Goal: Book appointment/travel/reservation

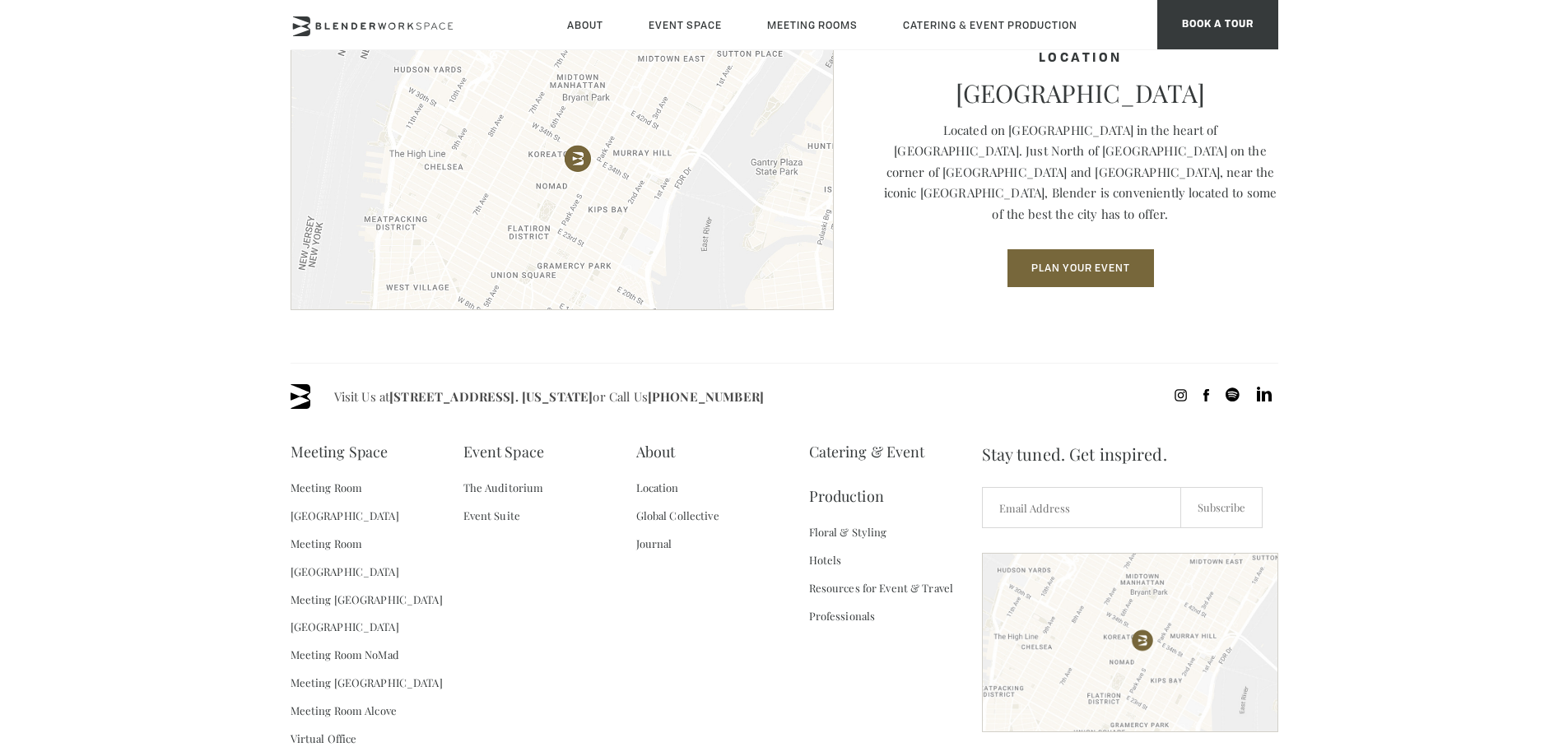
scroll to position [2303, 0]
click at [523, 485] on link "The Auditorium" at bounding box center [503, 486] width 80 height 28
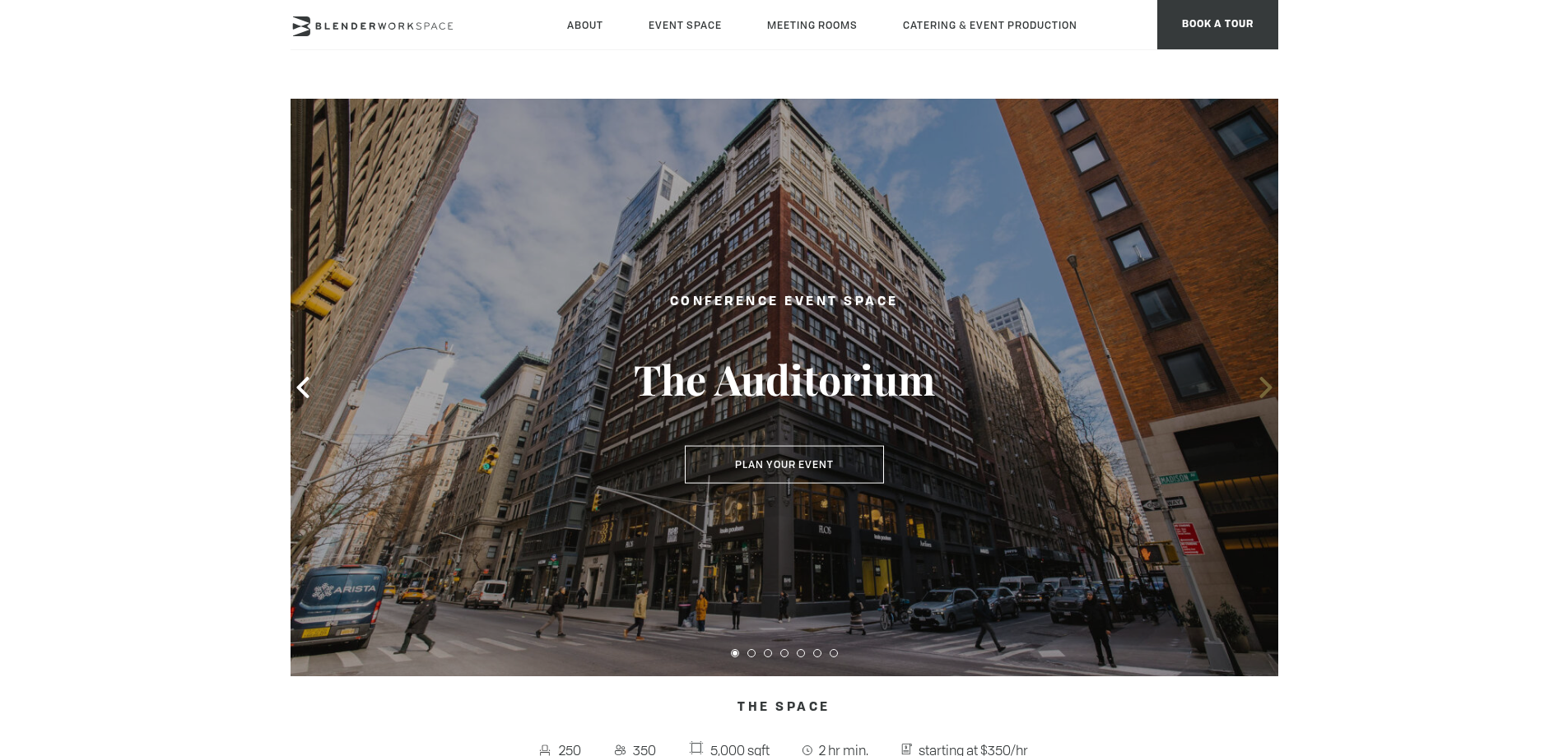
click at [1265, 379] on icon at bounding box center [1266, 387] width 21 height 21
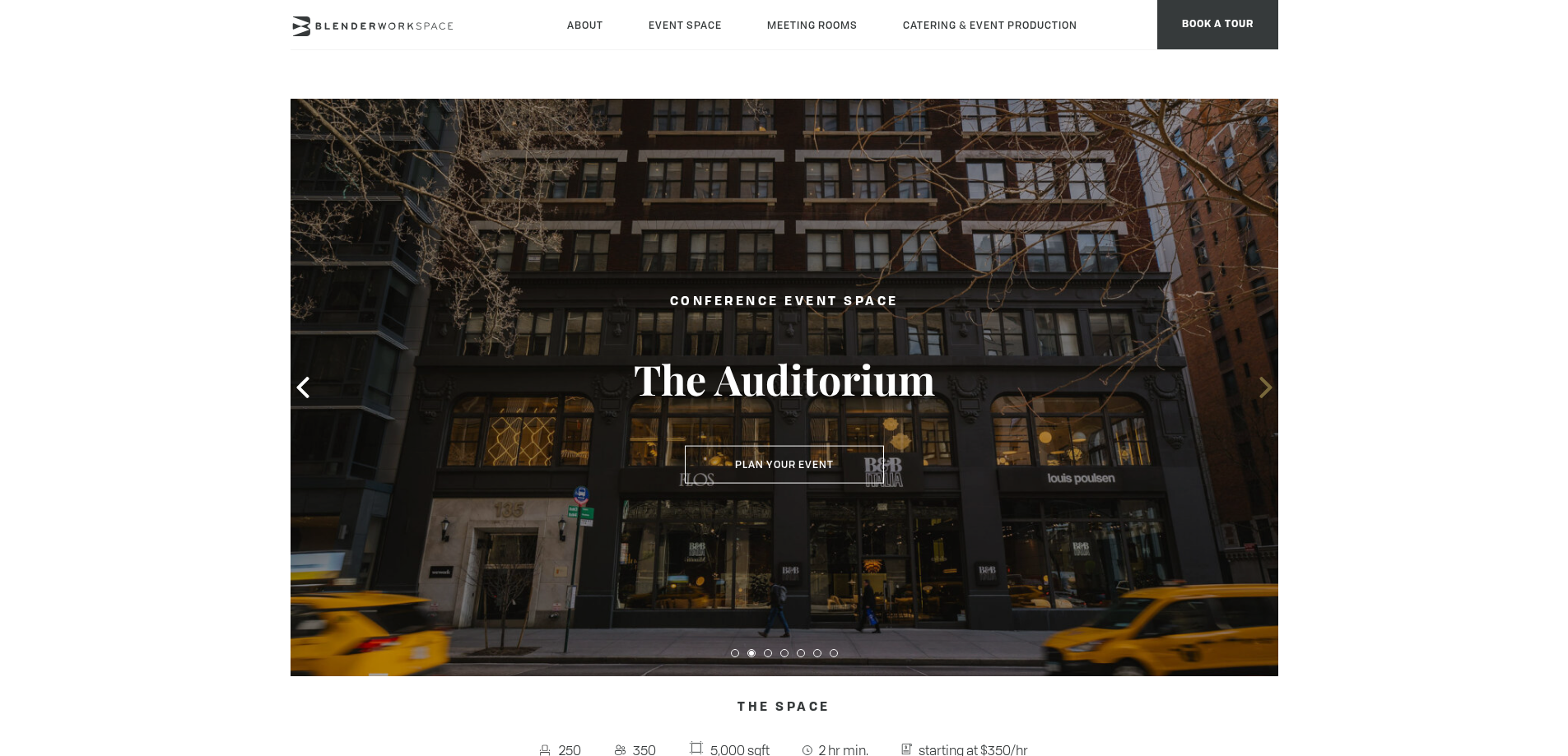
click at [1265, 379] on icon at bounding box center [1266, 387] width 21 height 21
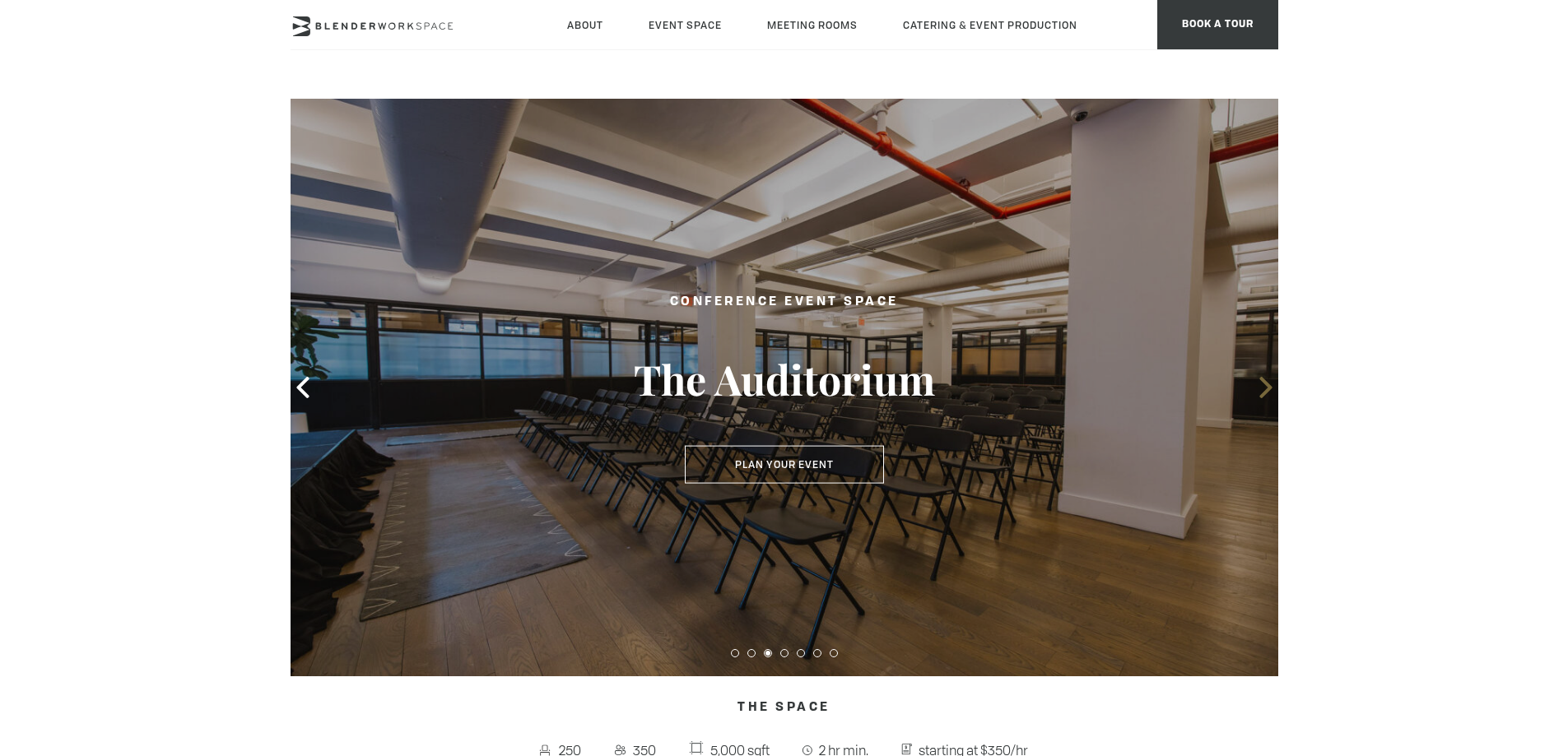
click at [1265, 379] on icon at bounding box center [1266, 387] width 21 height 21
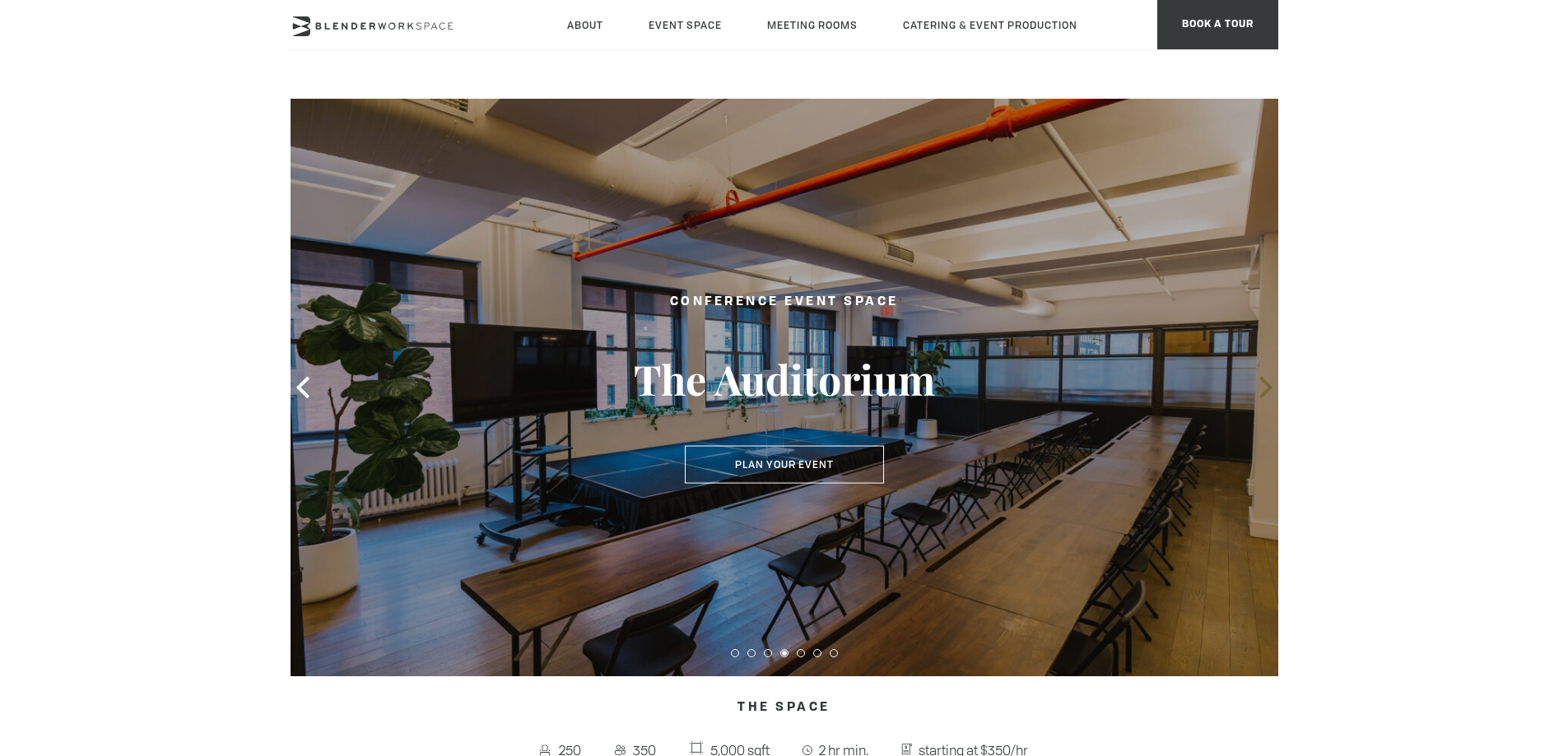
click at [1265, 379] on icon at bounding box center [1266, 387] width 21 height 21
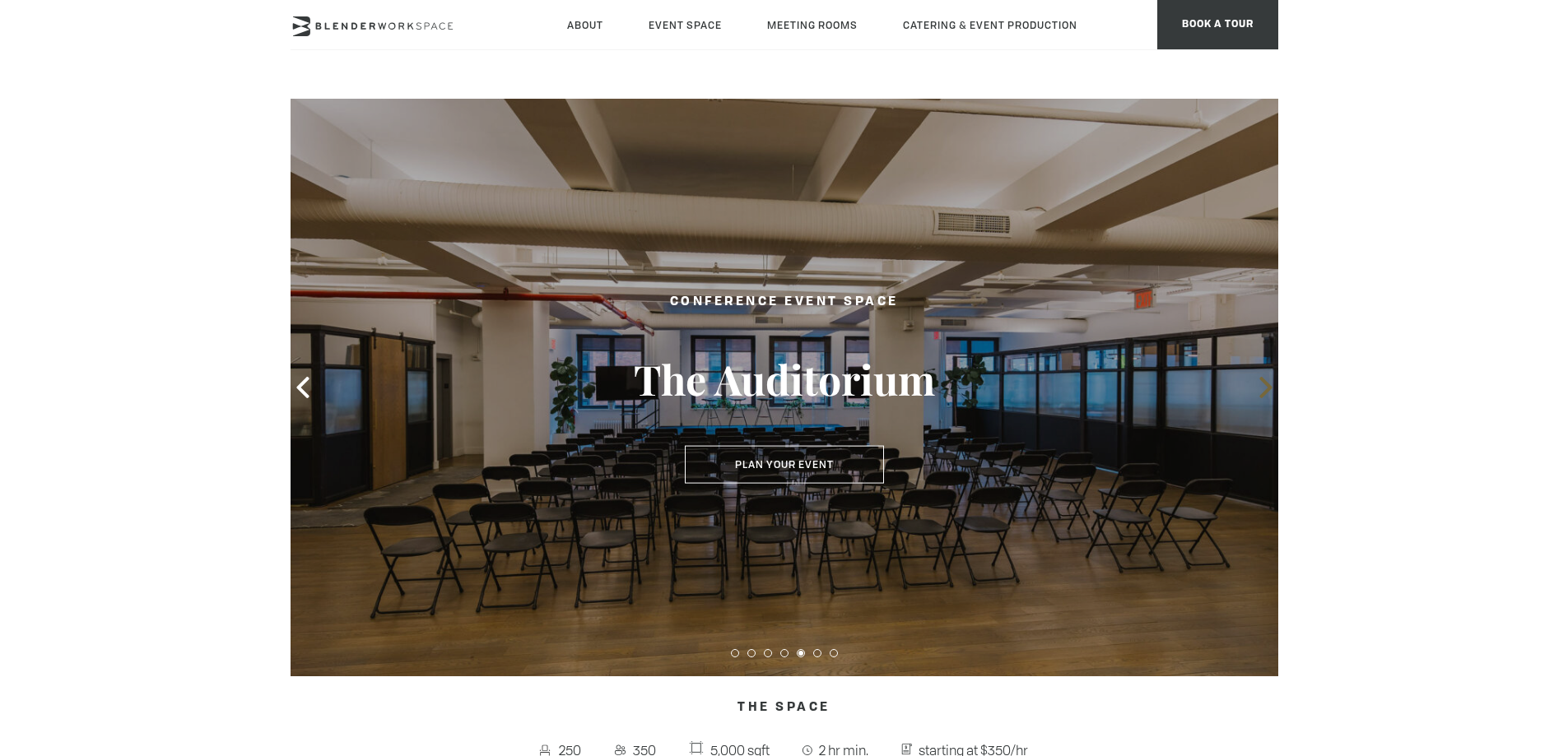
click at [1265, 379] on icon at bounding box center [1266, 387] width 21 height 21
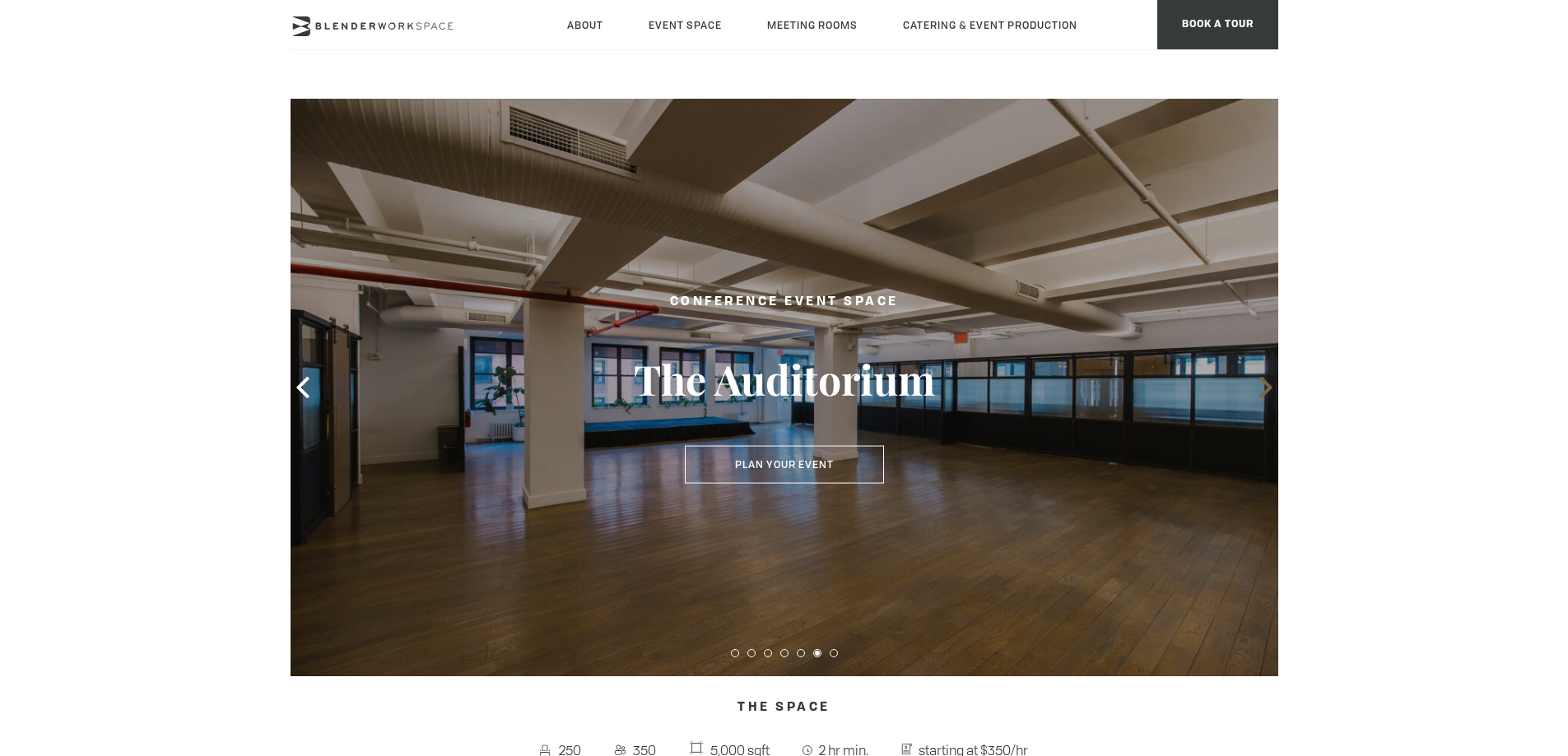
click at [1265, 379] on icon at bounding box center [1266, 387] width 21 height 21
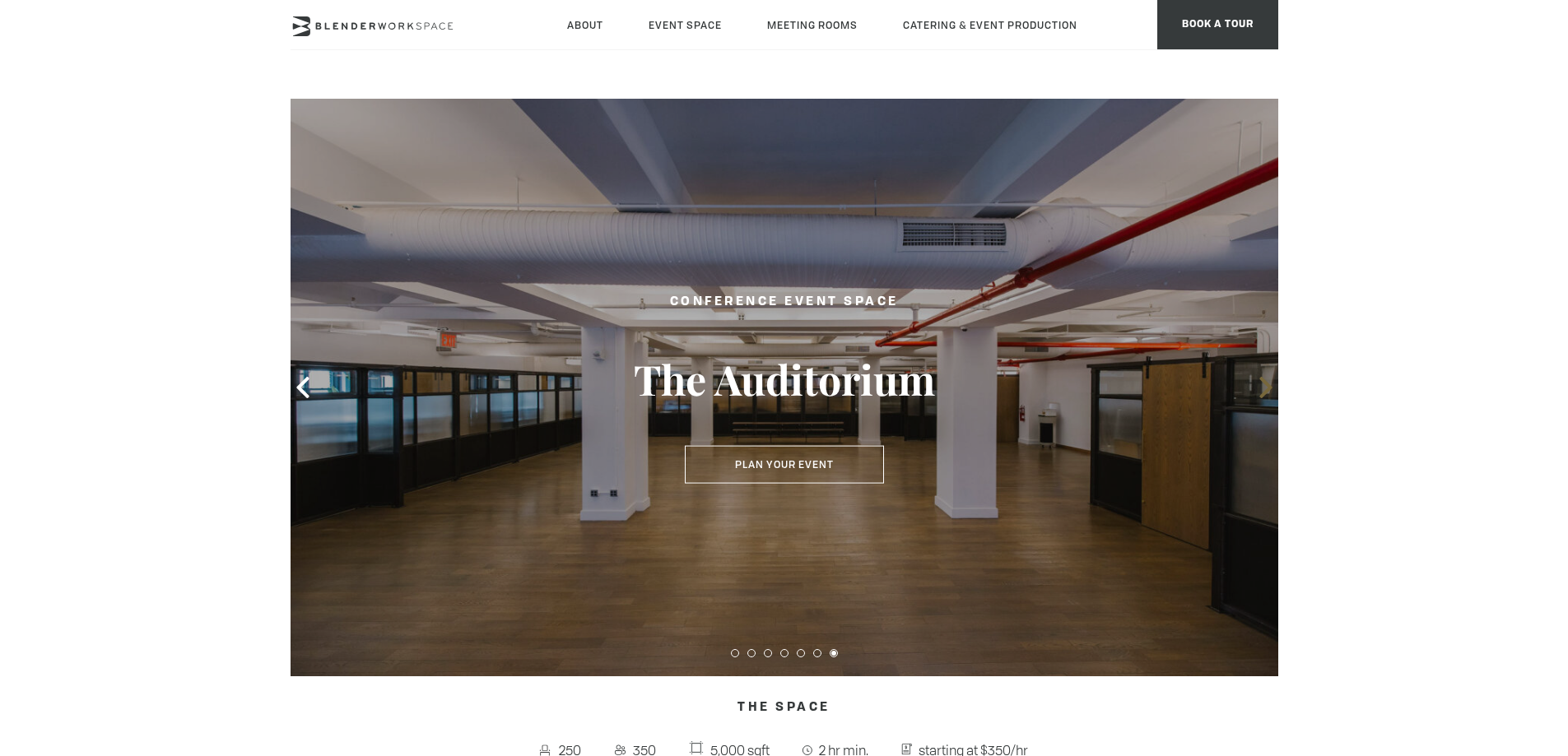
click at [1265, 379] on icon at bounding box center [1266, 387] width 21 height 21
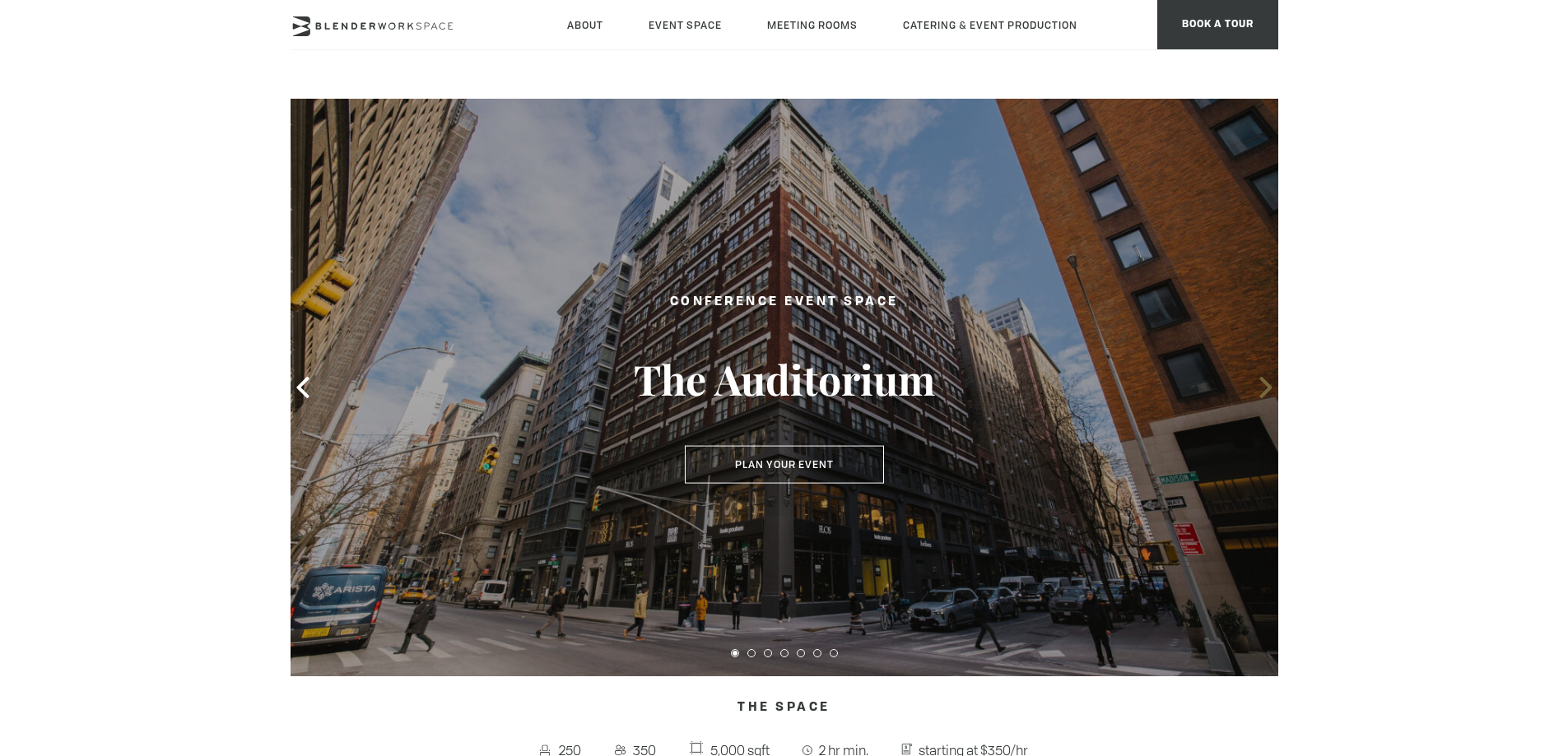
click at [1265, 379] on icon at bounding box center [1266, 387] width 21 height 21
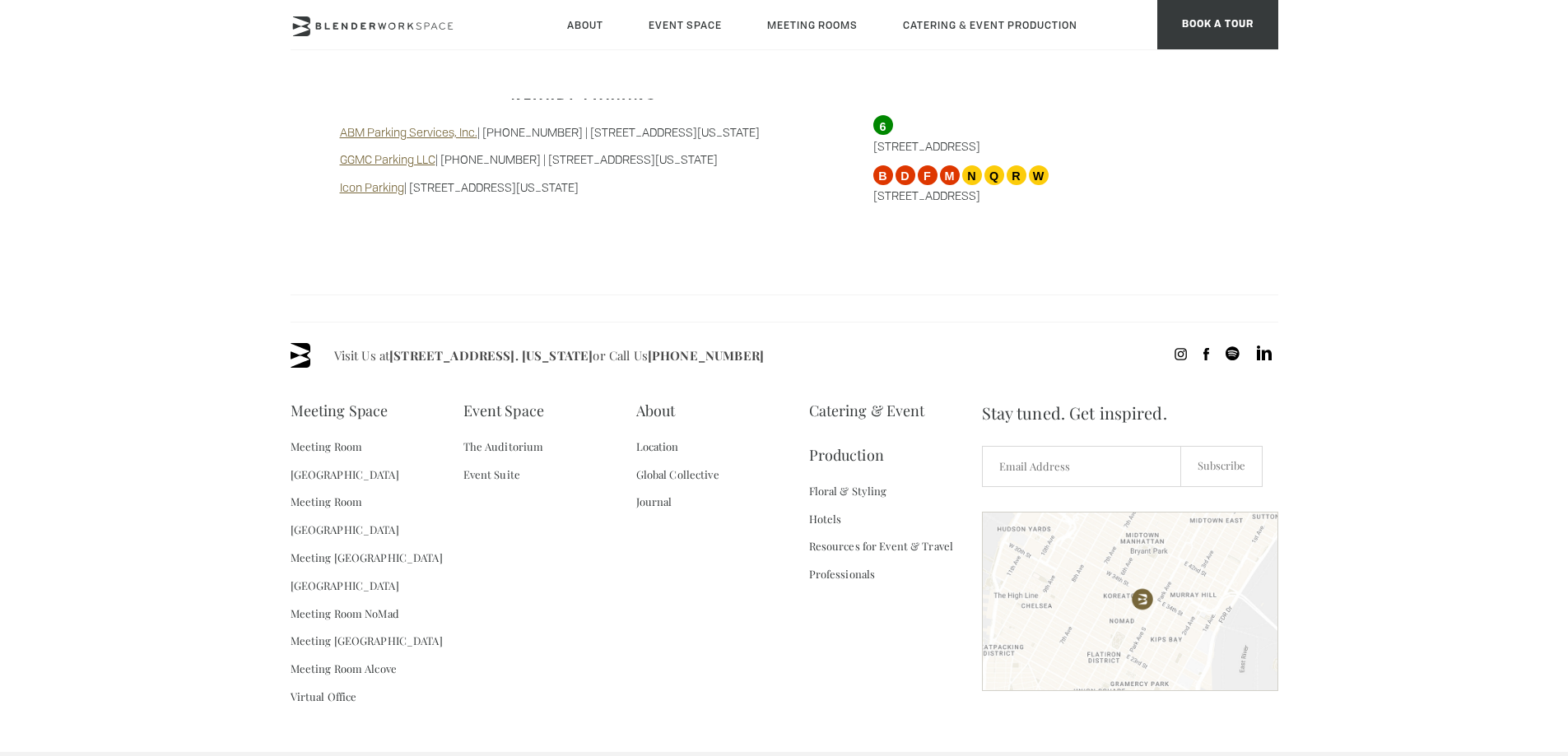
scroll to position [1563, 0]
click at [869, 386] on link "Catering & Event Production" at bounding box center [895, 431] width 172 height 89
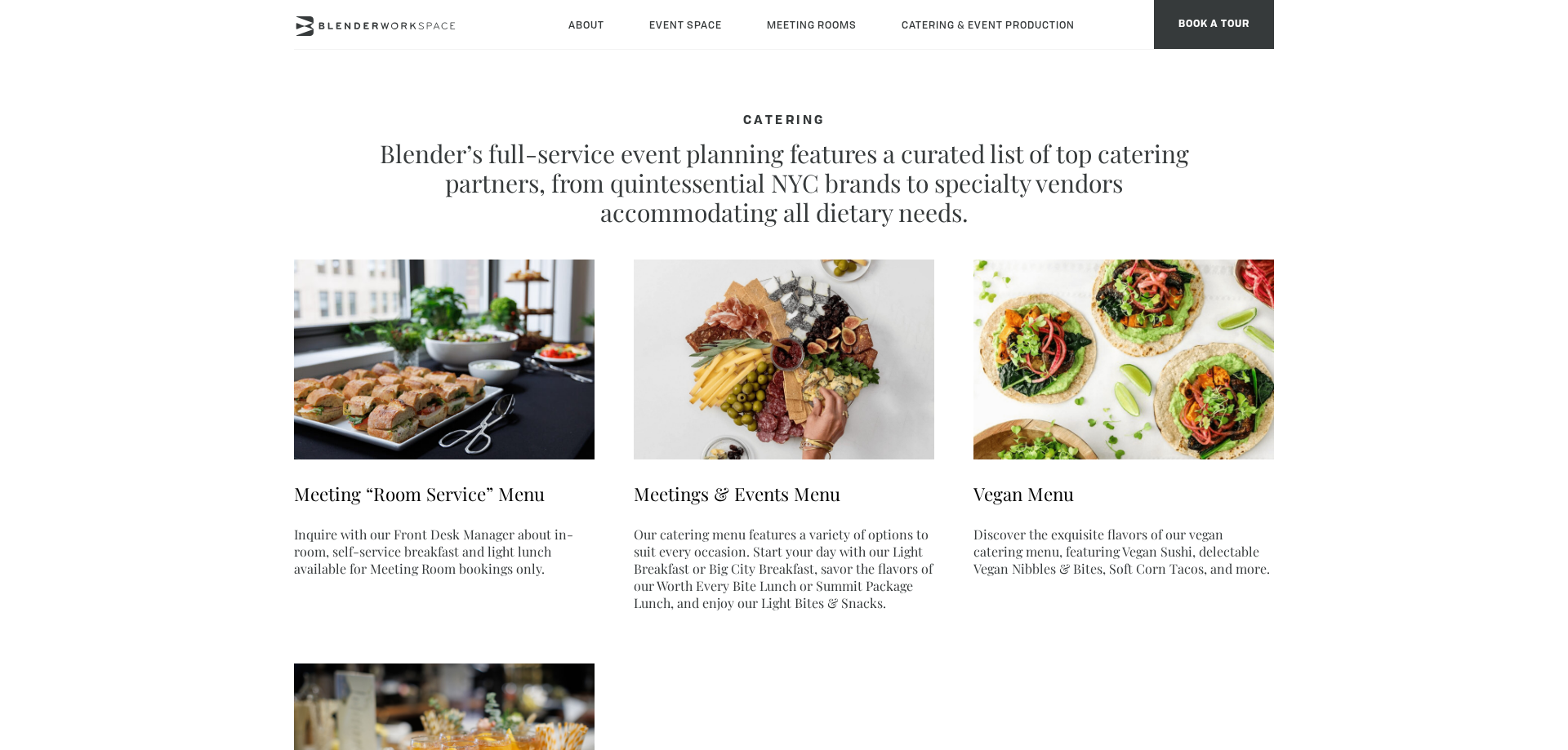
type div "2025-10-15"
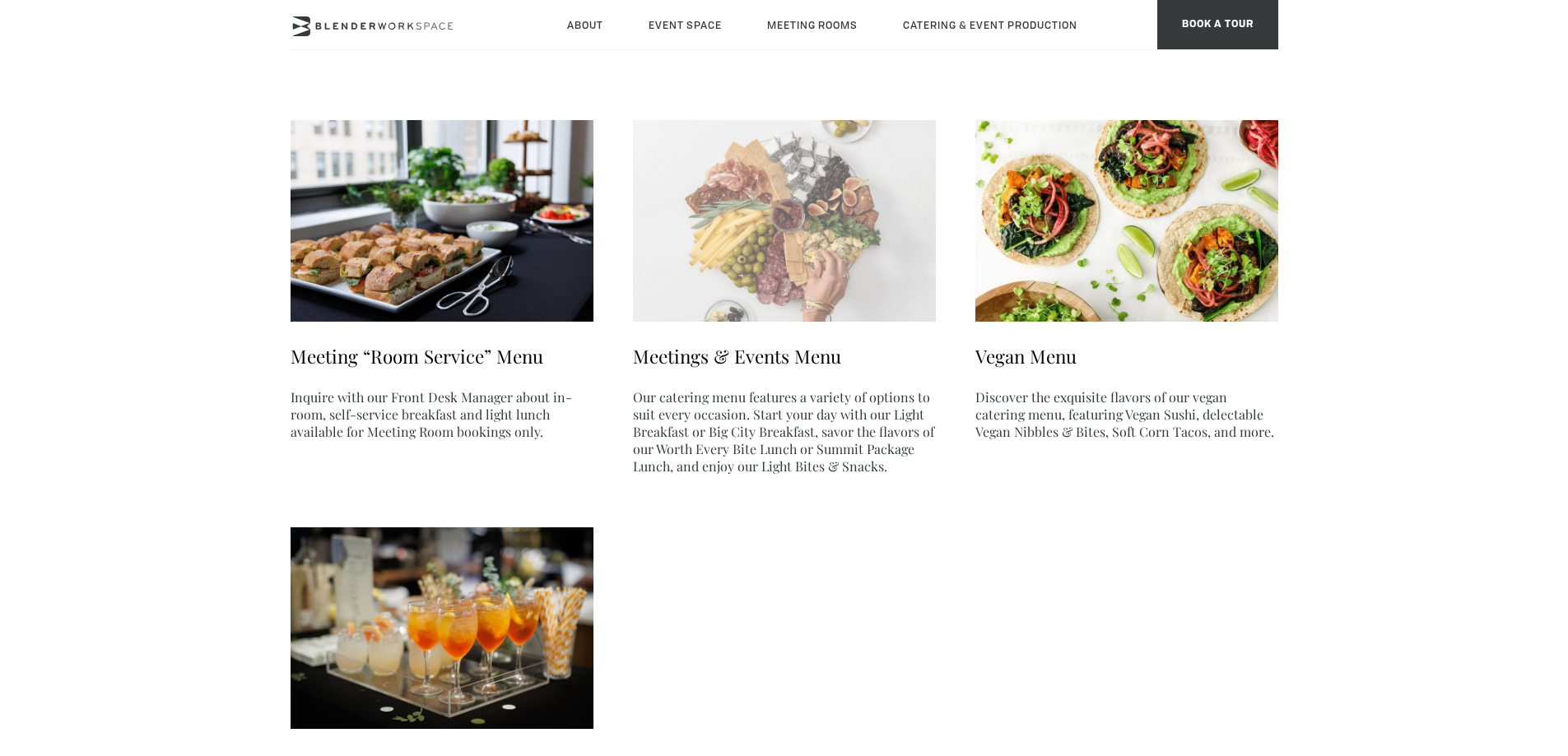
scroll to position [247, 0]
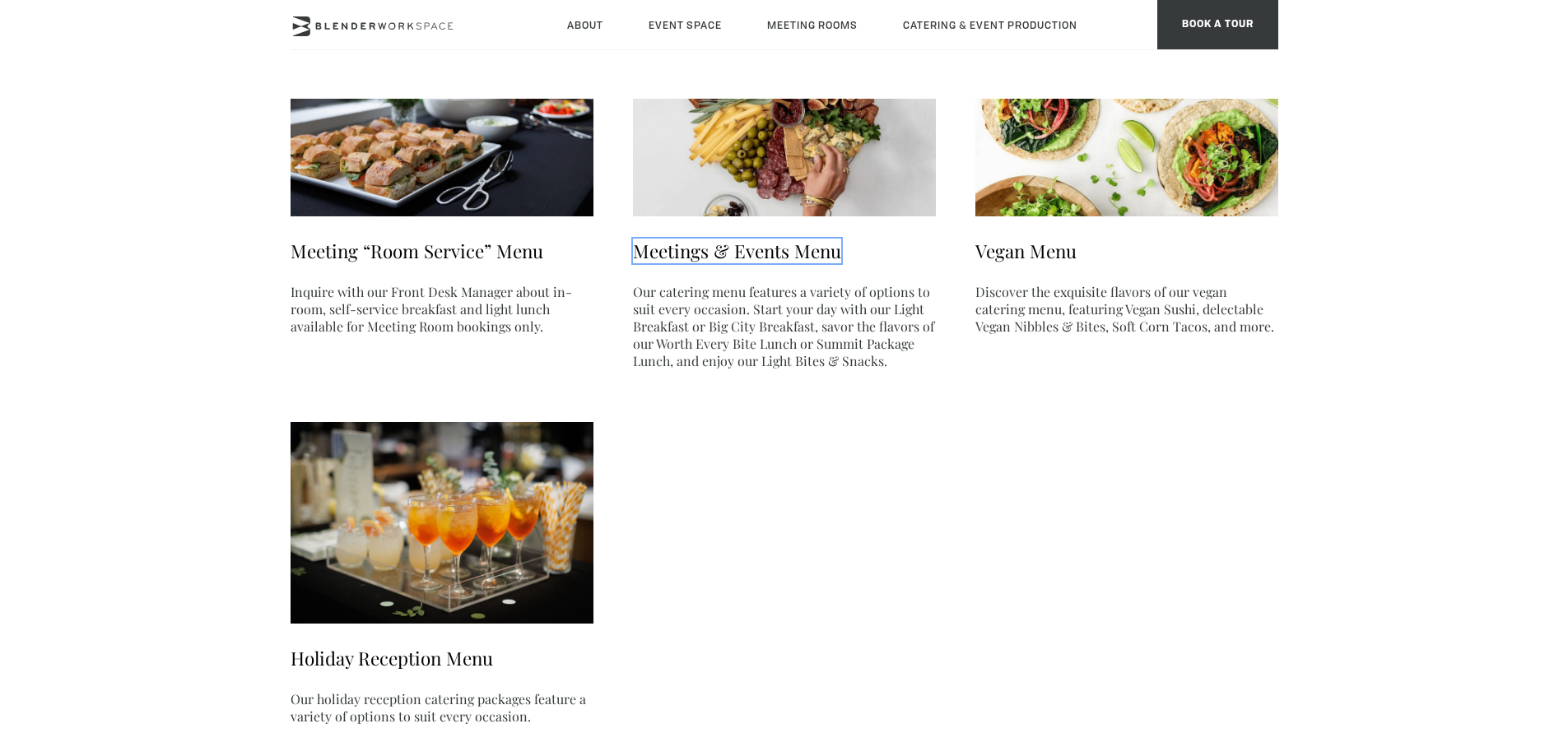
click at [760, 253] on link "Meetings & Events Menu" at bounding box center [736, 250] width 208 height 24
